Goal: Task Accomplishment & Management: Manage account settings

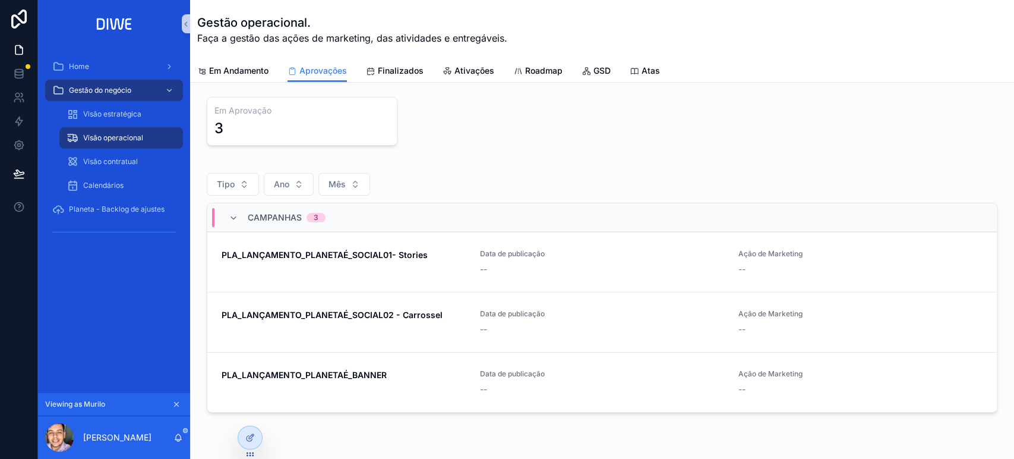
click at [178, 400] on icon "scrollable content" at bounding box center [176, 404] width 8 height 8
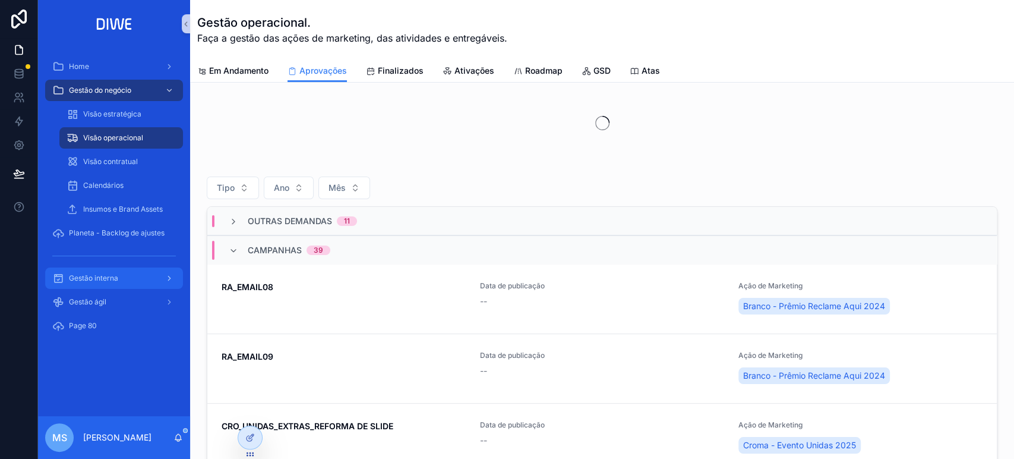
click at [137, 279] on div "Gestão interna" at bounding box center [114, 277] width 124 height 19
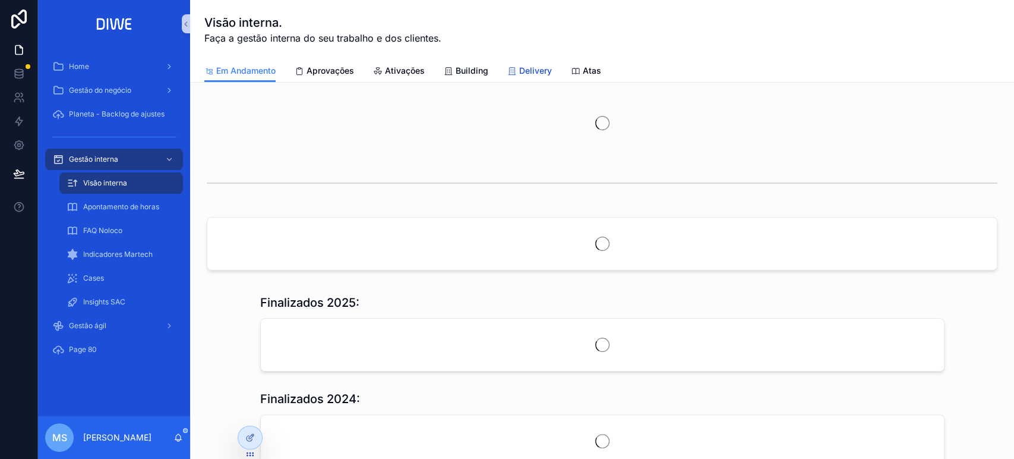
click at [529, 69] on span "Delivery" at bounding box center [535, 71] width 33 height 12
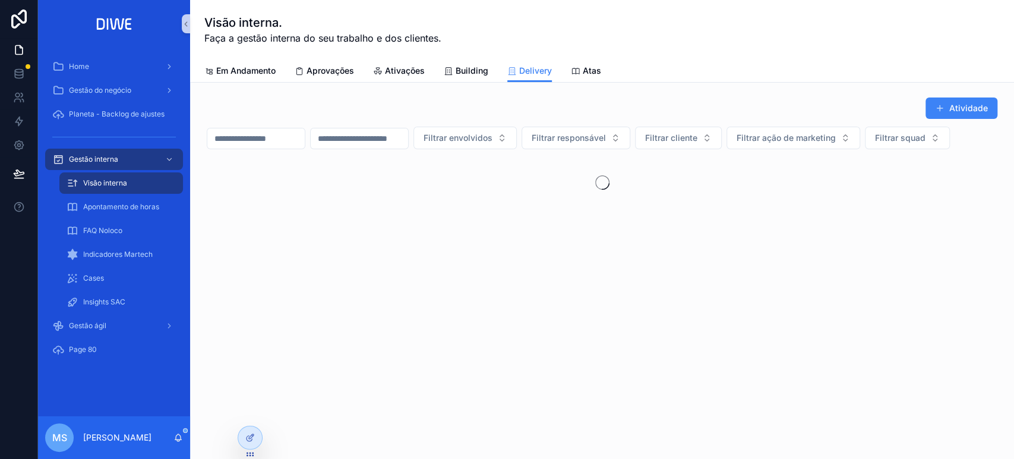
click at [271, 141] on input "scrollable content" at bounding box center [255, 138] width 97 height 17
click at [296, 141] on input "scrollable content" at bounding box center [255, 138] width 97 height 17
type input "***"
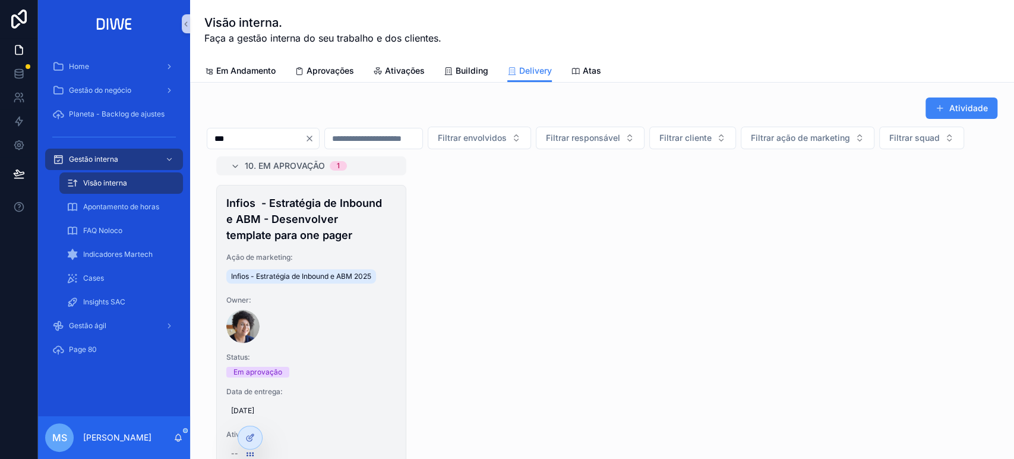
click at [316, 243] on h4 "Infios - Estratégia de Inbound e ABM - Desenvolver template para one pager" at bounding box center [311, 219] width 170 height 48
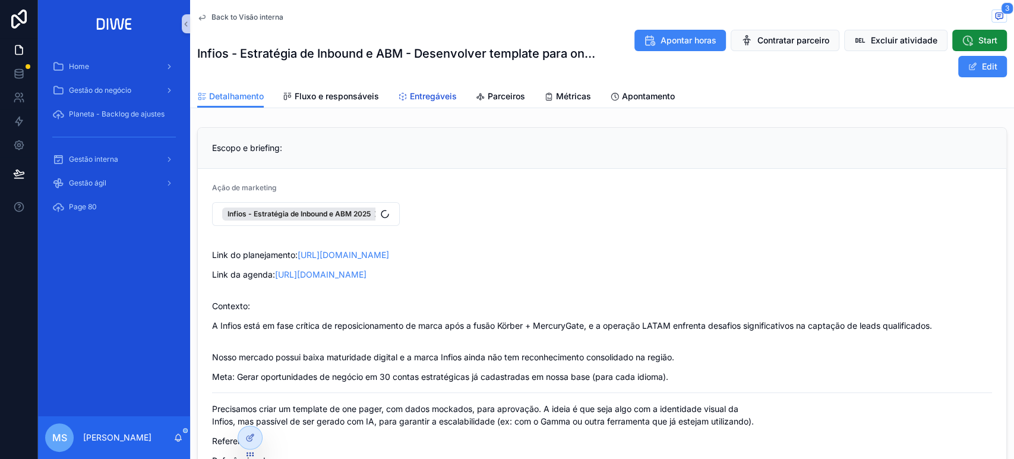
click at [420, 95] on span "Entregáveis" at bounding box center [433, 96] width 47 height 12
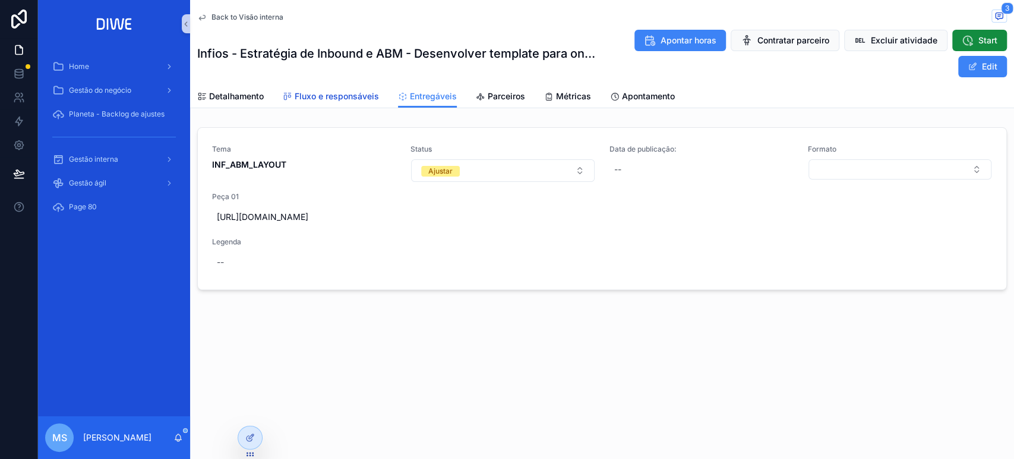
click at [334, 90] on span "Fluxo e responsáveis" at bounding box center [337, 96] width 84 height 12
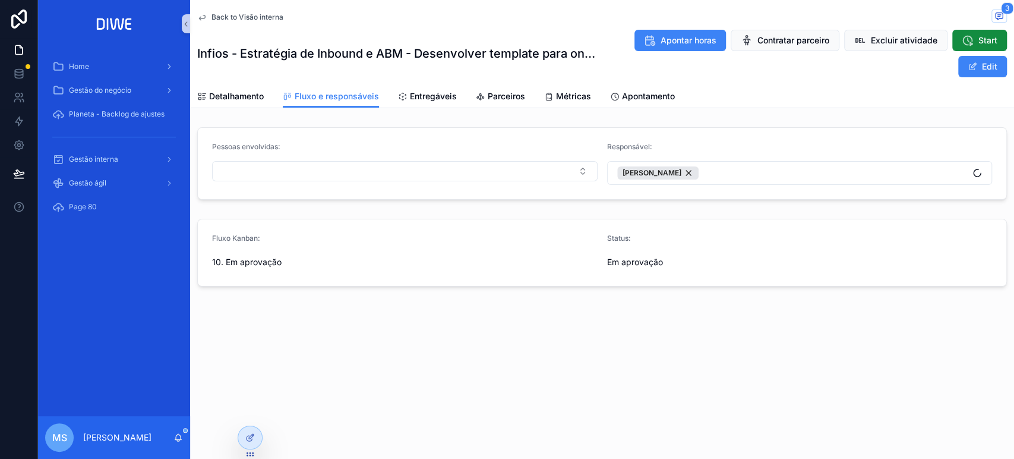
click at [427, 74] on div "Infios - Estratégia de Inbound e ABM - Desenvolver template para one pager Apon…" at bounding box center [602, 53] width 810 height 49
click at [436, 89] on link "Entregáveis" at bounding box center [427, 98] width 59 height 24
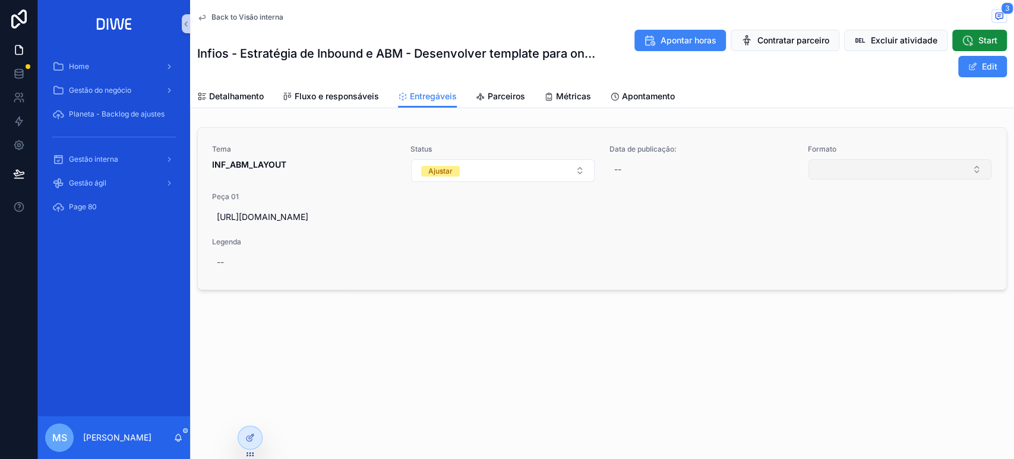
click at [889, 169] on button "Select Button" at bounding box center [899, 169] width 183 height 20
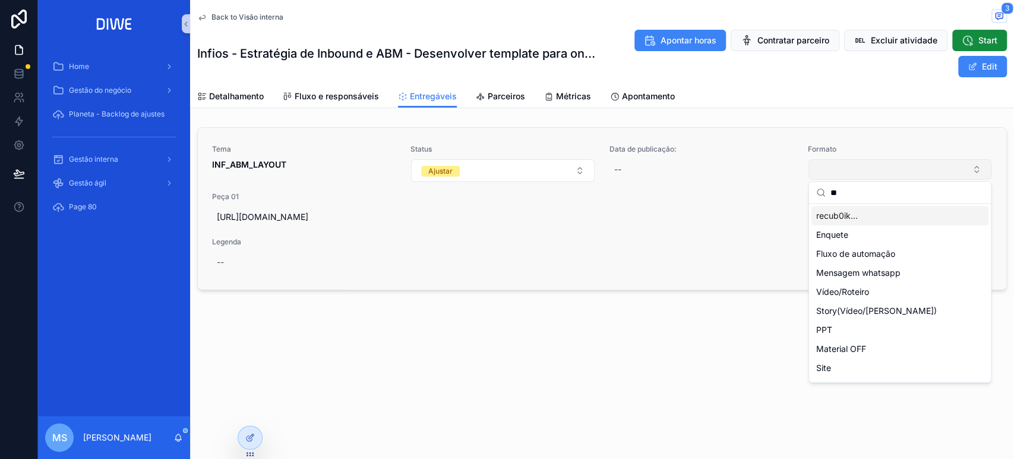
type input "*"
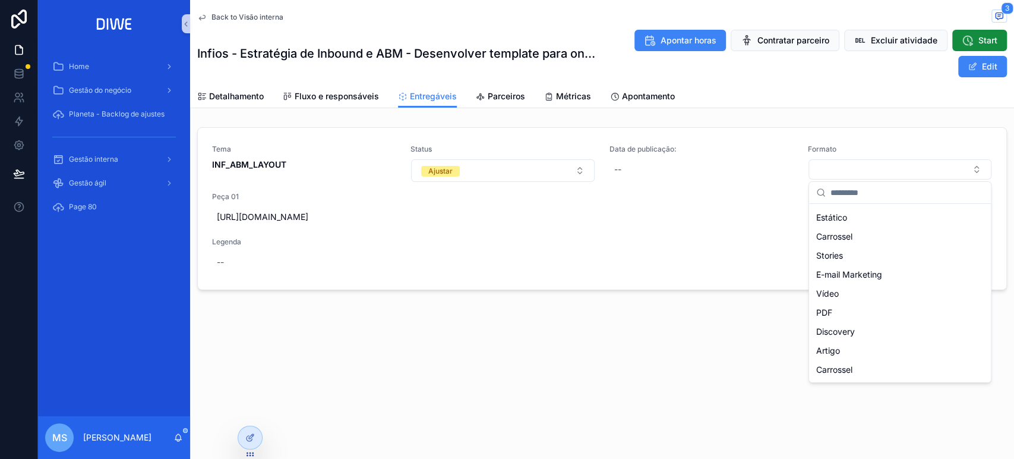
scroll to position [310, 0]
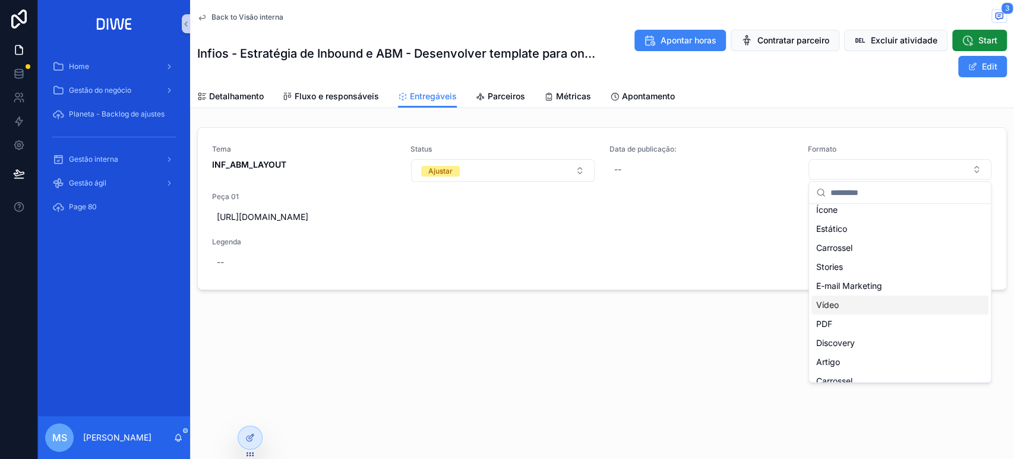
click at [901, 313] on div "None recub0ik... Enquete Fluxo de automação Mensagem whatsapp Vídeo/Roteiro Sto…" at bounding box center [899, 304] width 177 height 817
click at [892, 317] on div "PDF" at bounding box center [899, 323] width 177 height 19
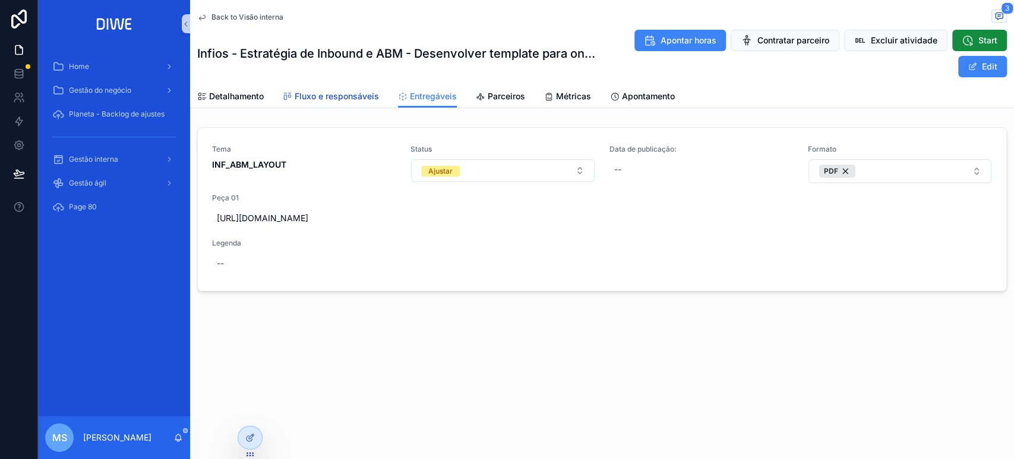
click at [354, 96] on span "Fluxo e responsáveis" at bounding box center [337, 96] width 84 height 12
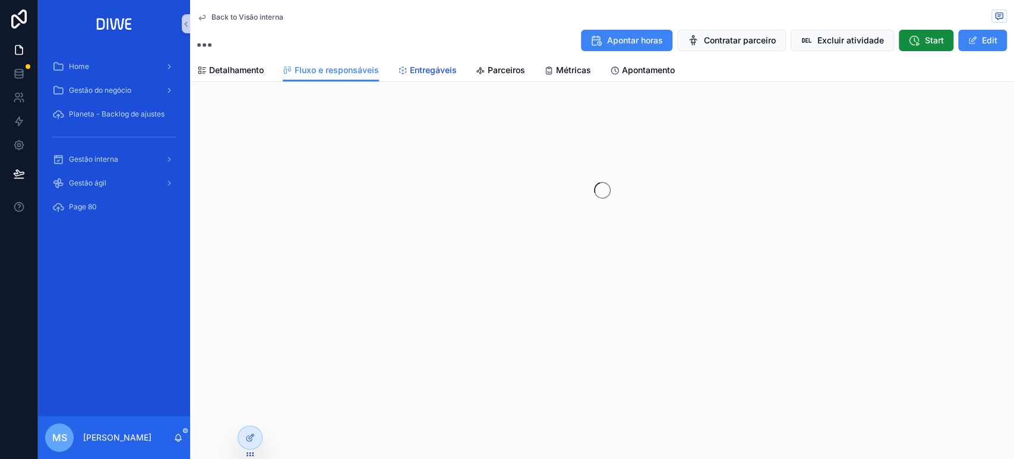
click at [422, 75] on span "Entregáveis" at bounding box center [433, 70] width 47 height 12
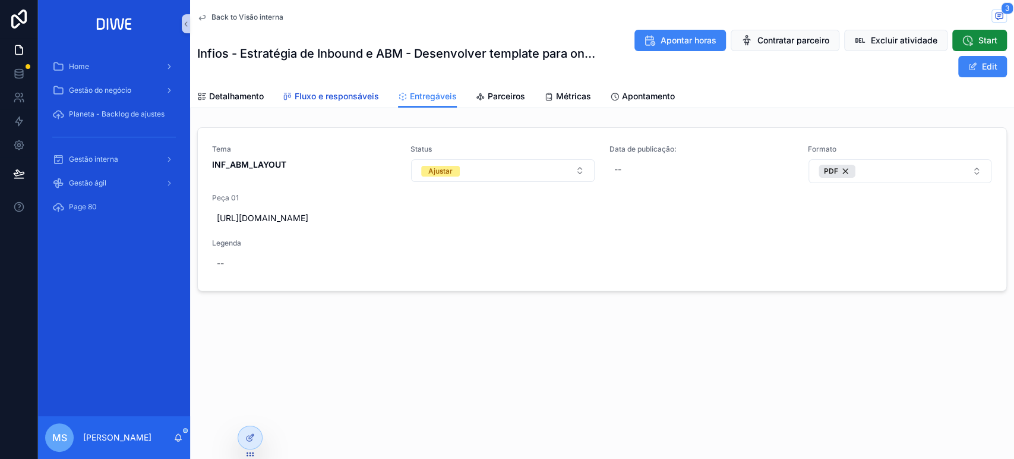
click at [342, 94] on span "Fluxo e responsáveis" at bounding box center [337, 96] width 84 height 12
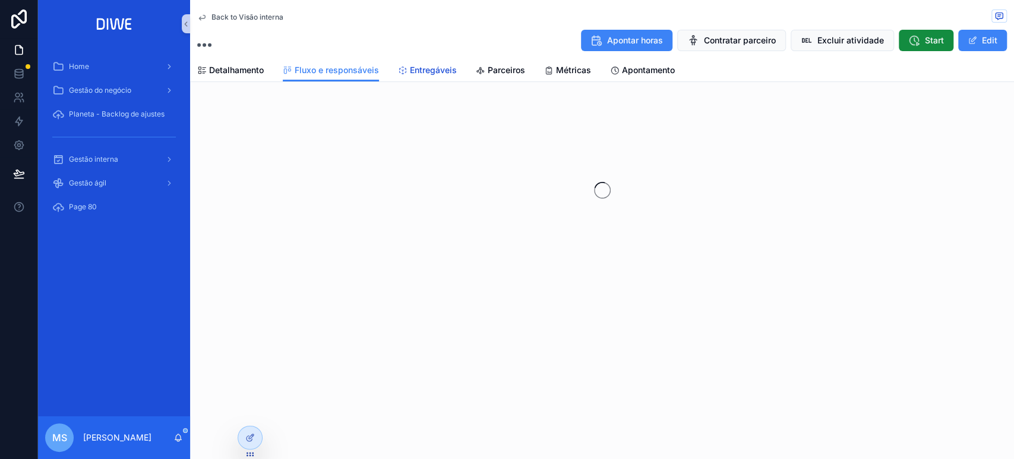
click at [420, 78] on link "Entregáveis" at bounding box center [427, 71] width 59 height 24
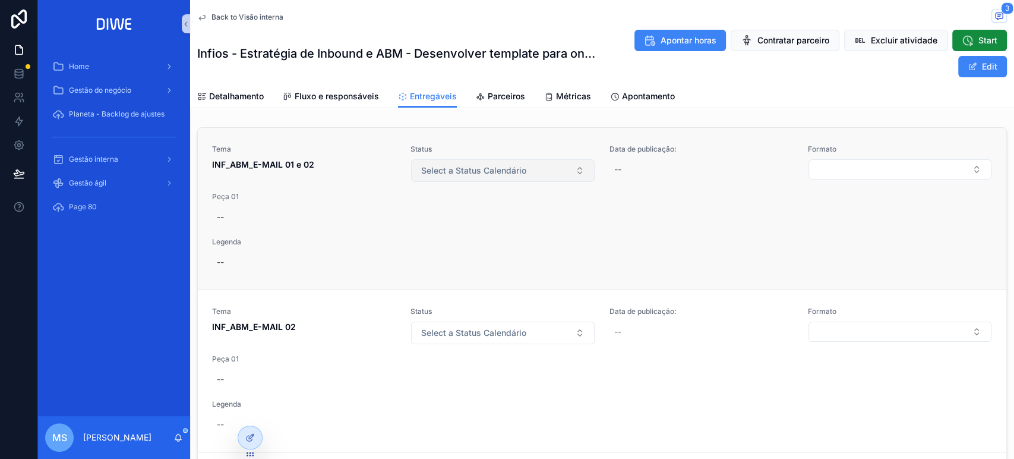
click at [486, 178] on button "Select a Status Calendário" at bounding box center [502, 170] width 183 height 23
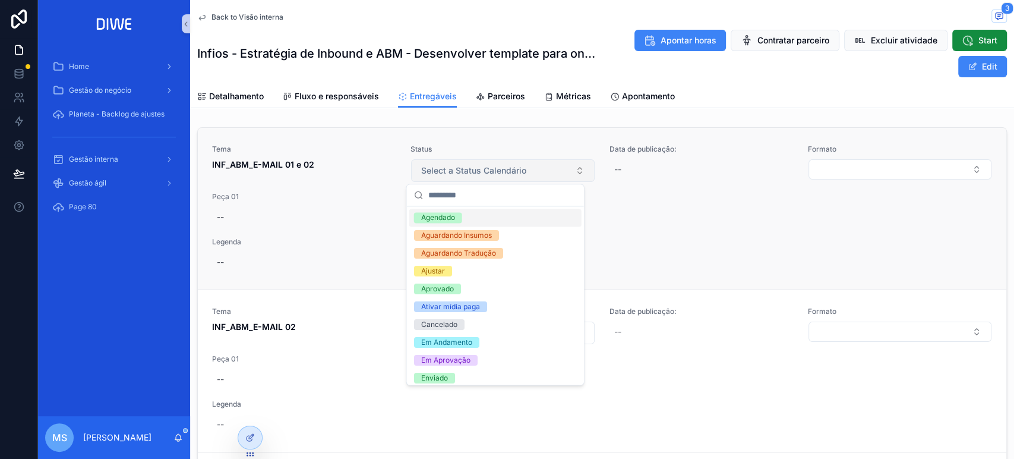
click at [484, 174] on span "Select a Status Calendário" at bounding box center [473, 171] width 105 height 12
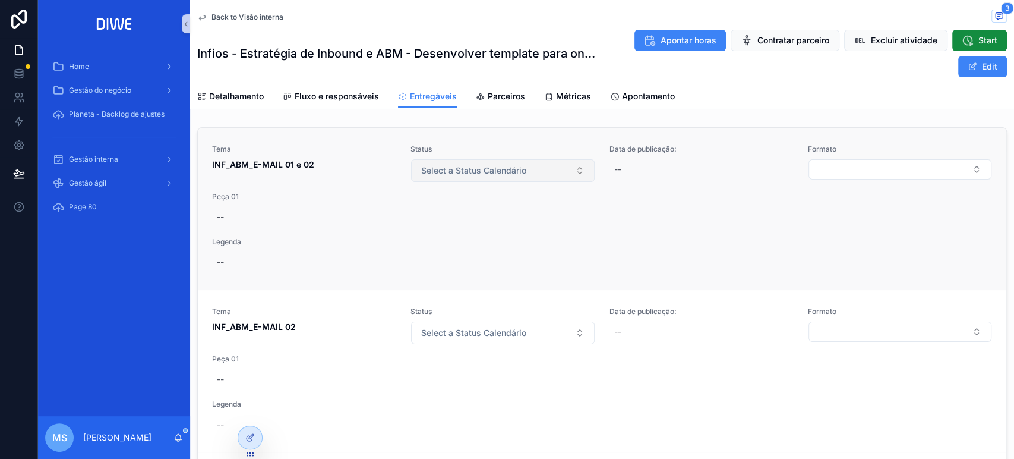
click at [481, 159] on button "Select a Status Calendário" at bounding box center [502, 170] width 183 height 23
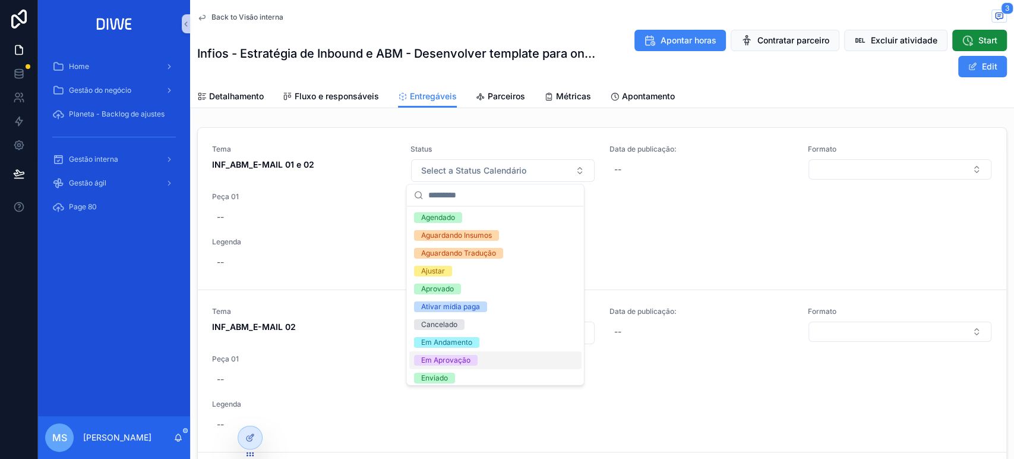
click at [495, 363] on div "Em Aprovação" at bounding box center [495, 360] width 172 height 18
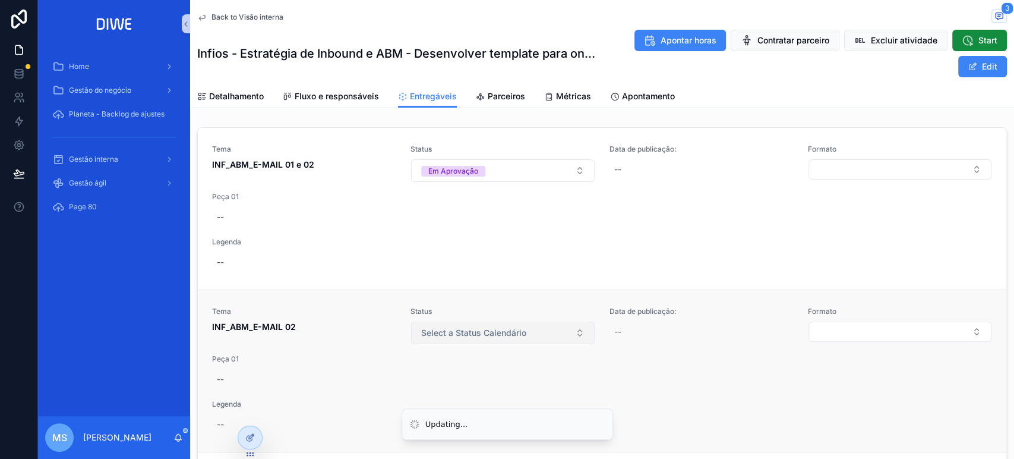
click at [489, 335] on span "Select a Status Calendário" at bounding box center [473, 333] width 105 height 12
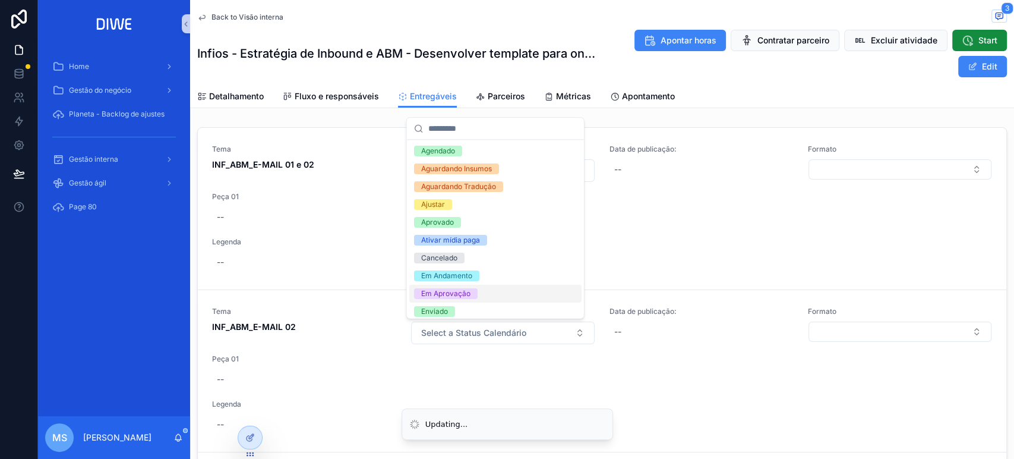
click at [476, 290] on span "Em Aprovação" at bounding box center [446, 293] width 64 height 11
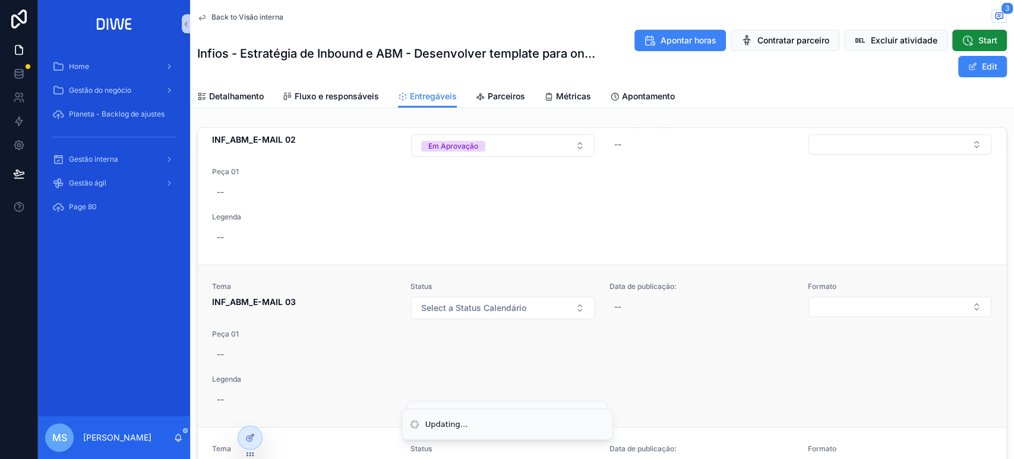
scroll to position [185, 0]
click at [546, 301] on button "Select a Status Calendário" at bounding box center [502, 309] width 183 height 23
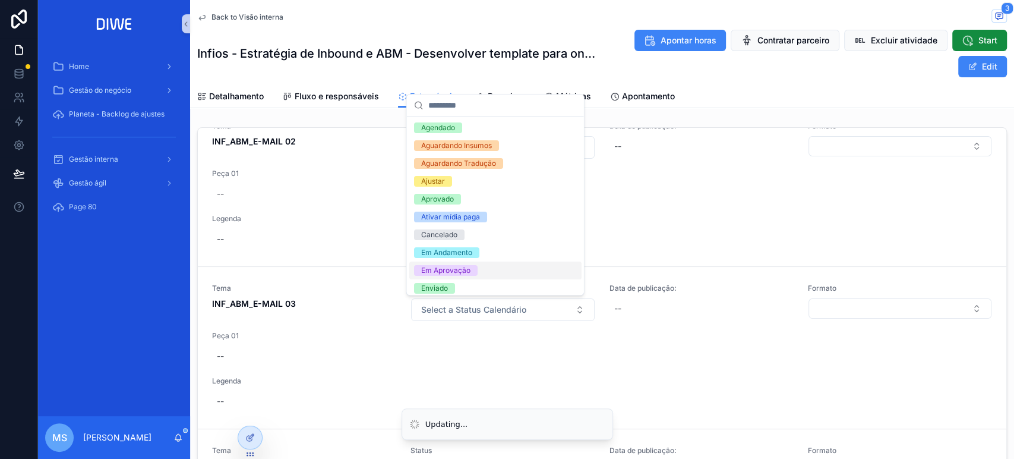
click at [507, 273] on div "Em Aprovação" at bounding box center [495, 270] width 172 height 18
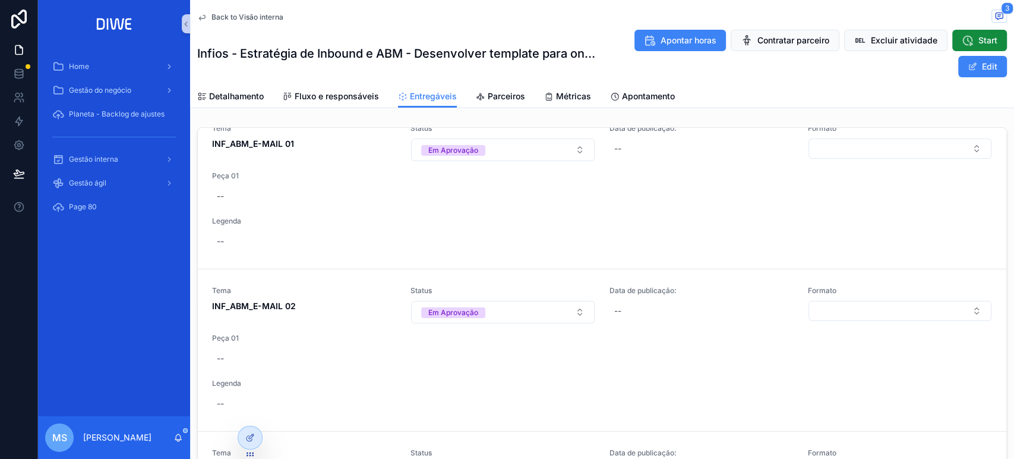
scroll to position [0, 0]
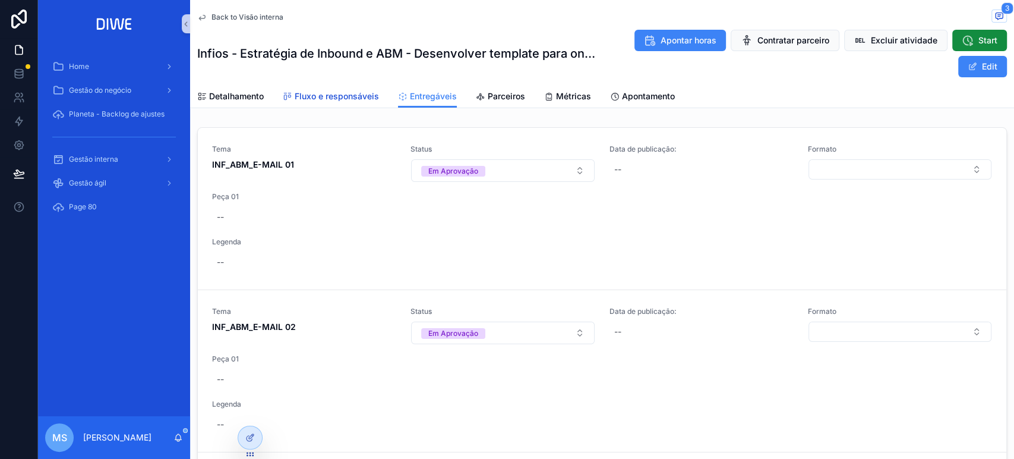
click at [362, 88] on link "Fluxo e responsáveis" at bounding box center [331, 98] width 96 height 24
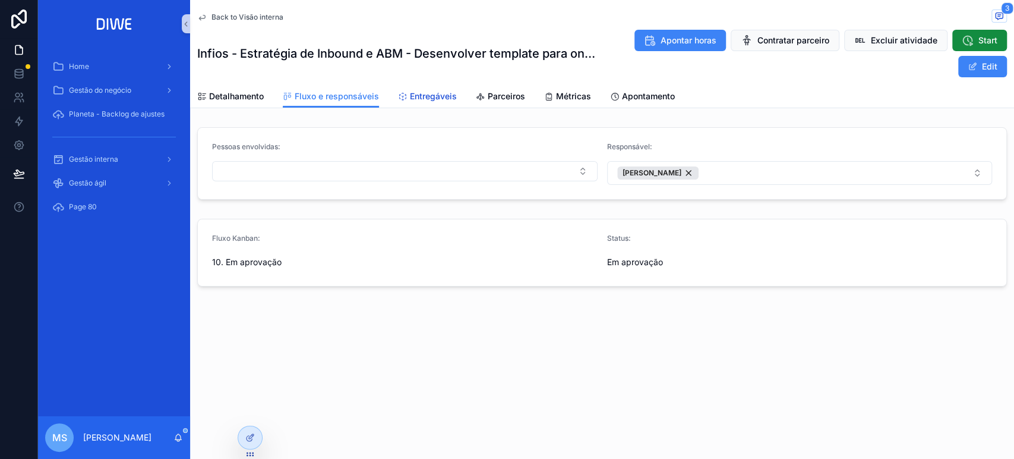
click at [440, 92] on span "Entregáveis" at bounding box center [433, 96] width 47 height 12
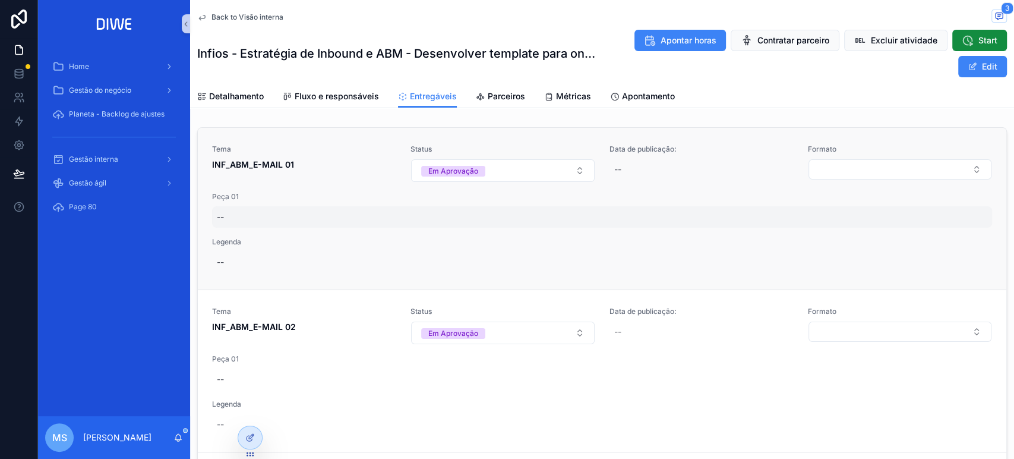
click at [241, 210] on div "--" at bounding box center [602, 216] width 780 height 21
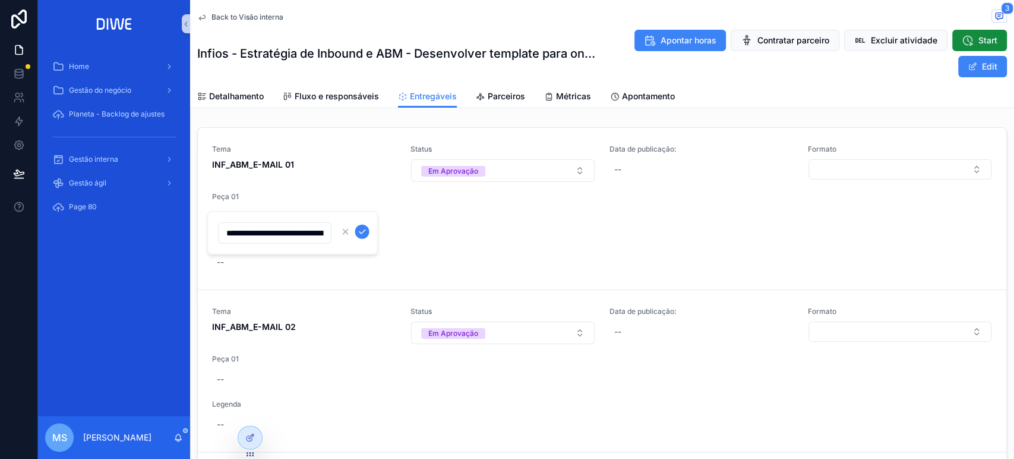
scroll to position [0, 456]
type input "**********"
click at [361, 229] on icon "scrollable content" at bounding box center [363, 232] width 10 height 10
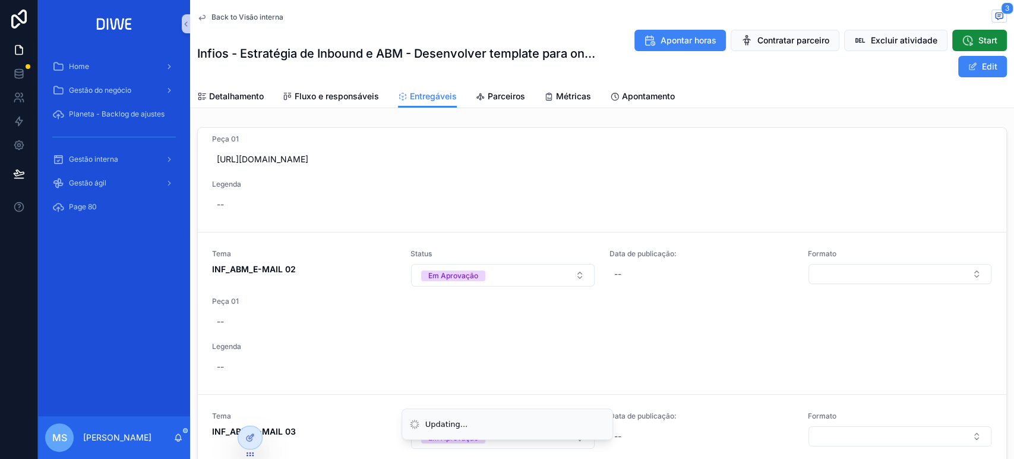
scroll to position [102, 0]
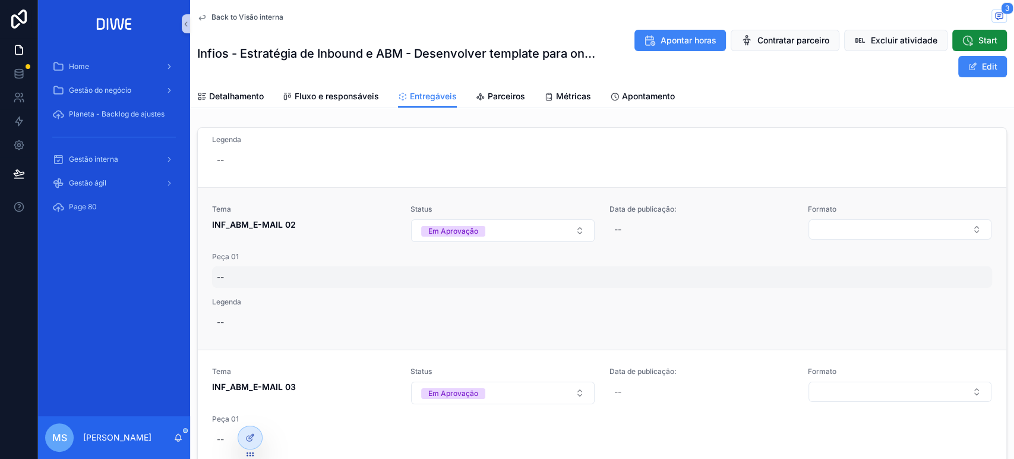
click at [231, 270] on div "--" at bounding box center [602, 276] width 780 height 21
type input "**********"
click at [225, 276] on div "--" at bounding box center [602, 276] width 780 height 21
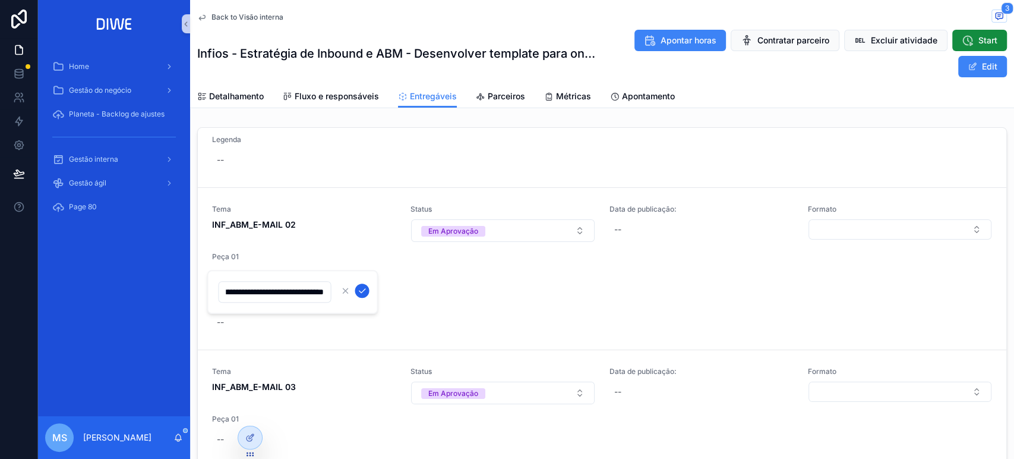
type input "**********"
click at [364, 295] on button "scrollable content" at bounding box center [362, 290] width 14 height 14
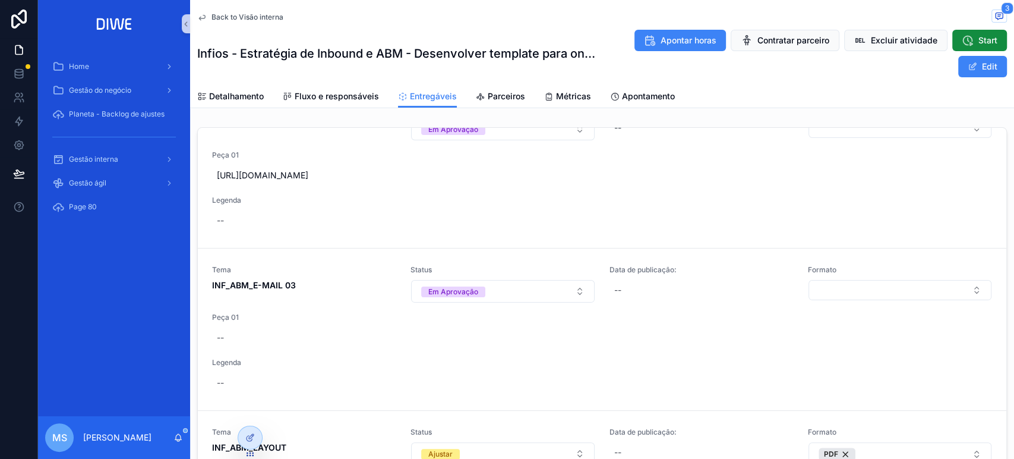
scroll to position [305, 0]
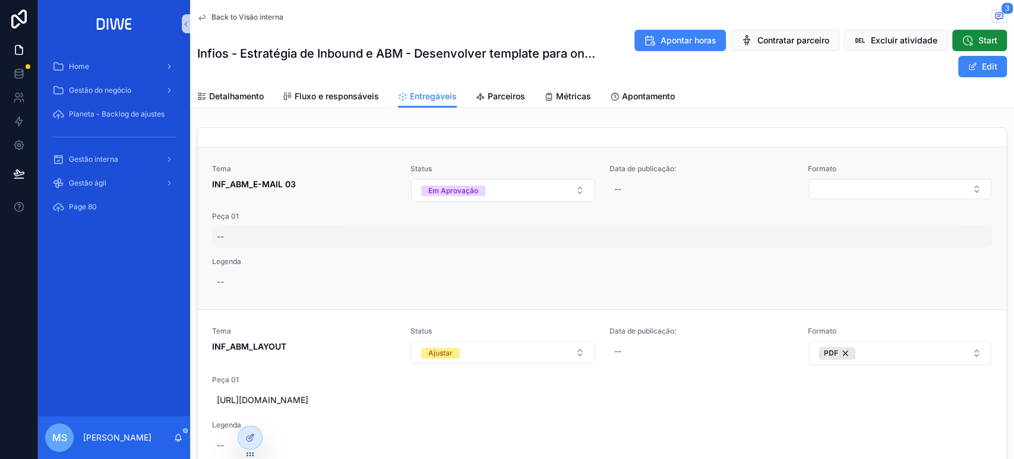
click at [226, 235] on div "--" at bounding box center [602, 236] width 780 height 21
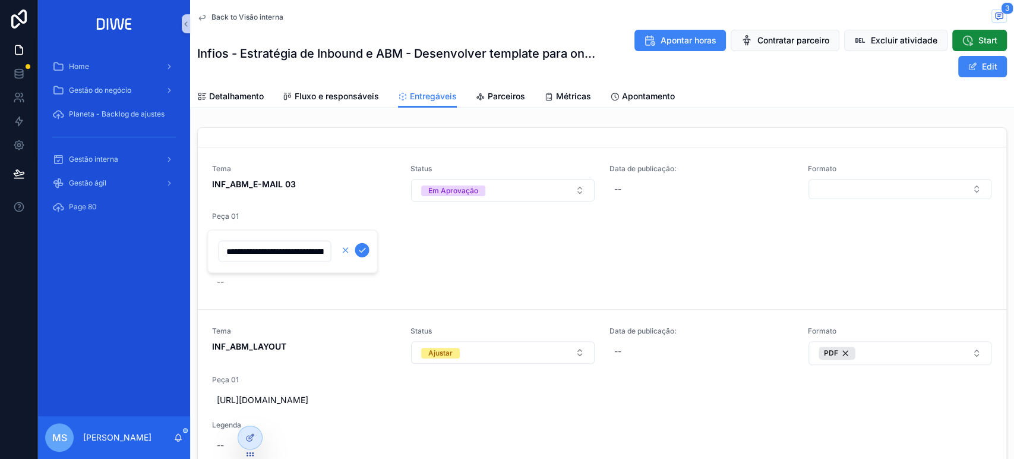
scroll to position [0, 461]
type input "**********"
click at [361, 249] on icon "scrollable content" at bounding box center [363, 250] width 10 height 10
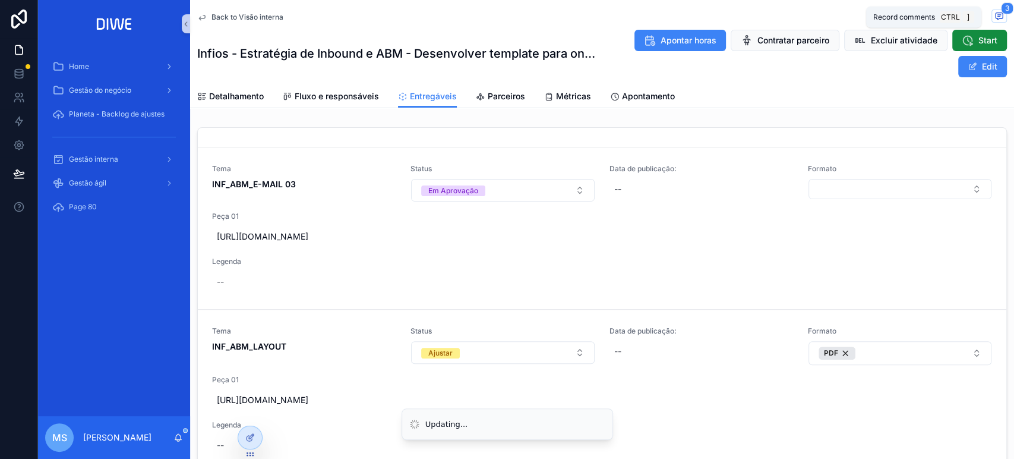
click at [996, 16] on icon "scrollable content" at bounding box center [999, 16] width 7 height 7
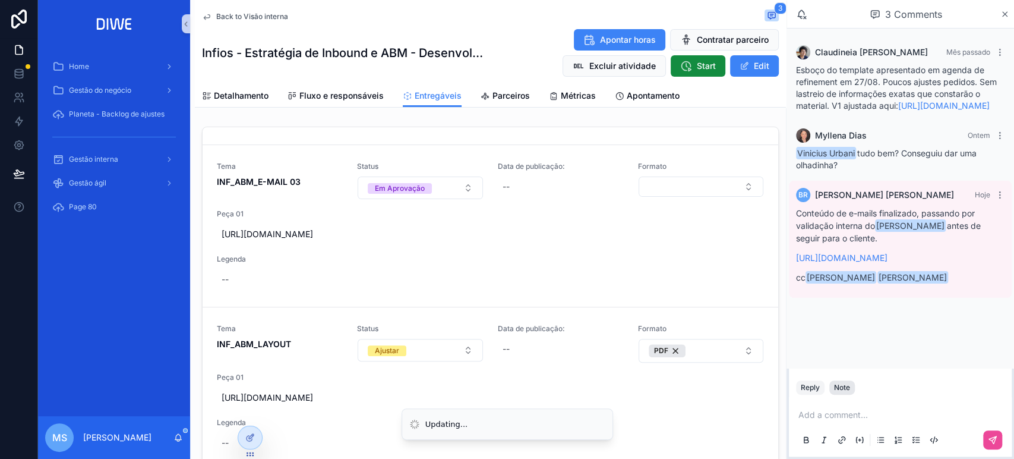
click at [839, 390] on div "Note" at bounding box center [842, 388] width 16 height 10
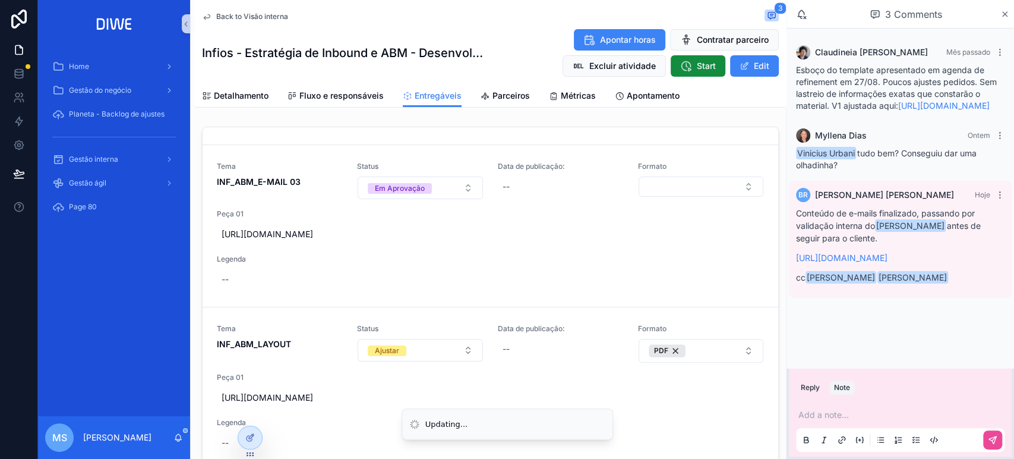
click at [839, 422] on div "Add a note..." at bounding box center [900, 427] width 208 height 50
click at [832, 416] on p "scrollable content" at bounding box center [902, 415] width 208 height 12
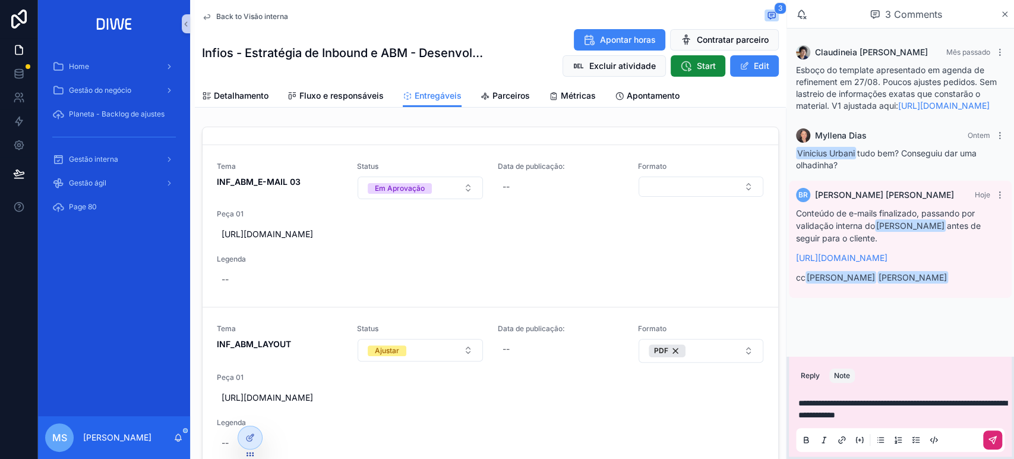
click at [993, 436] on icon "scrollable content" at bounding box center [993, 440] width 10 height 10
